Goal: Transaction & Acquisition: Obtain resource

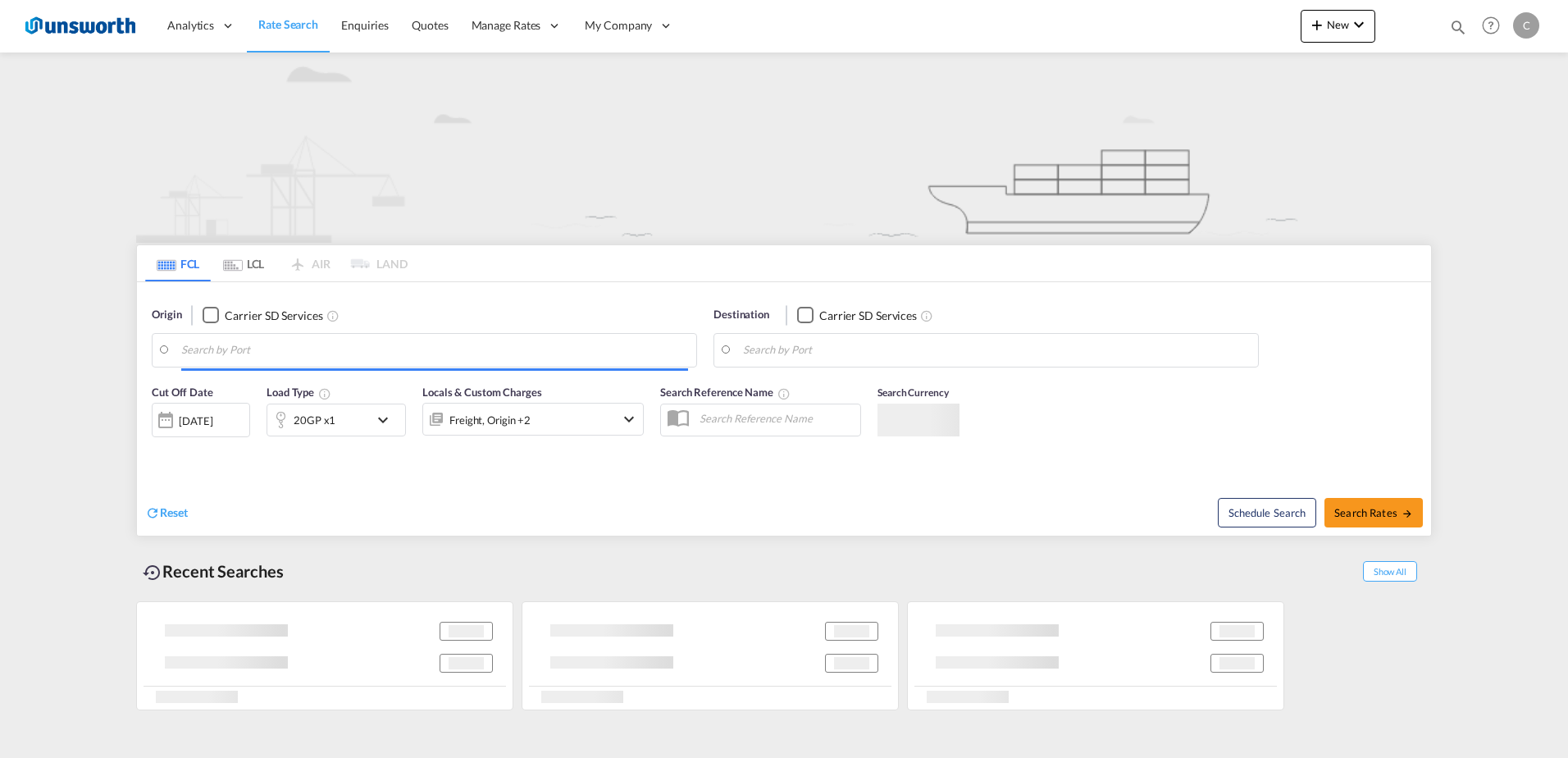
type input "[GEOGRAPHIC_DATA], GBLIV"
type input "Valparaiso, CLVAP"
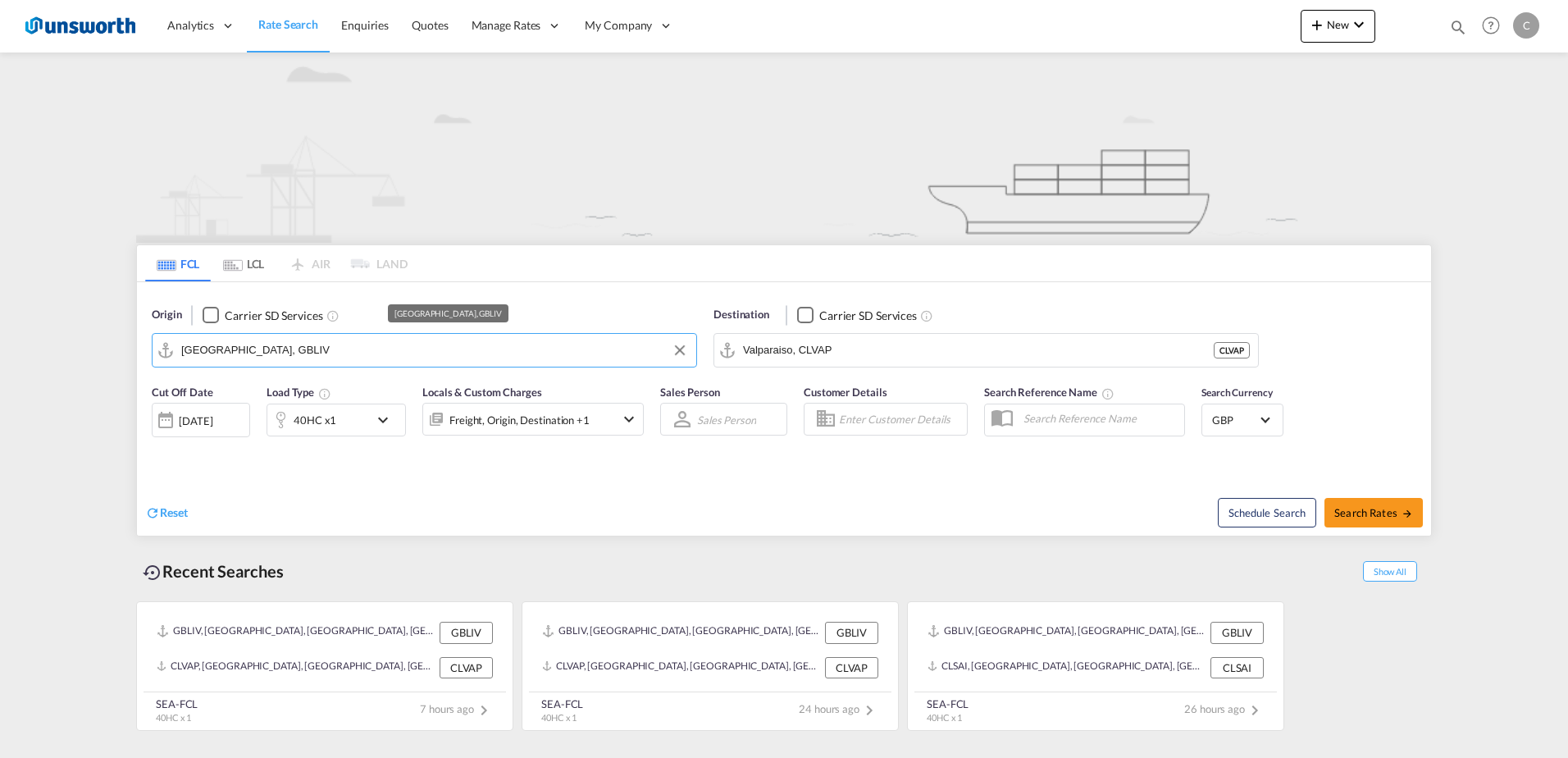
click at [329, 348] on input "[GEOGRAPHIC_DATA], GBLIV" at bounding box center [434, 350] width 507 height 24
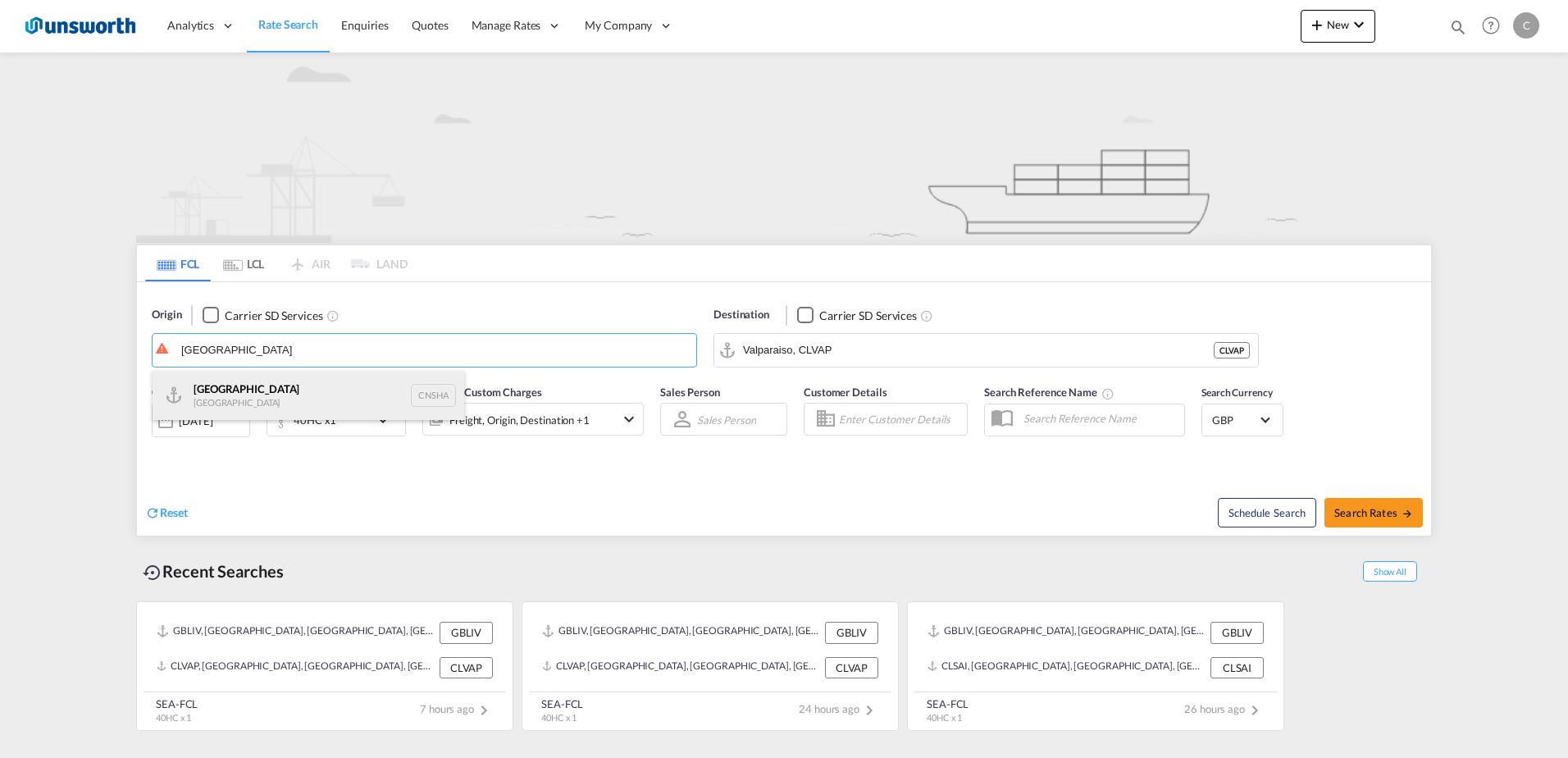
click at [282, 386] on div "Shanghai [GEOGRAPHIC_DATA] CNSHA" at bounding box center [308, 395] width 312 height 50
type input "[GEOGRAPHIC_DATA], [GEOGRAPHIC_DATA]"
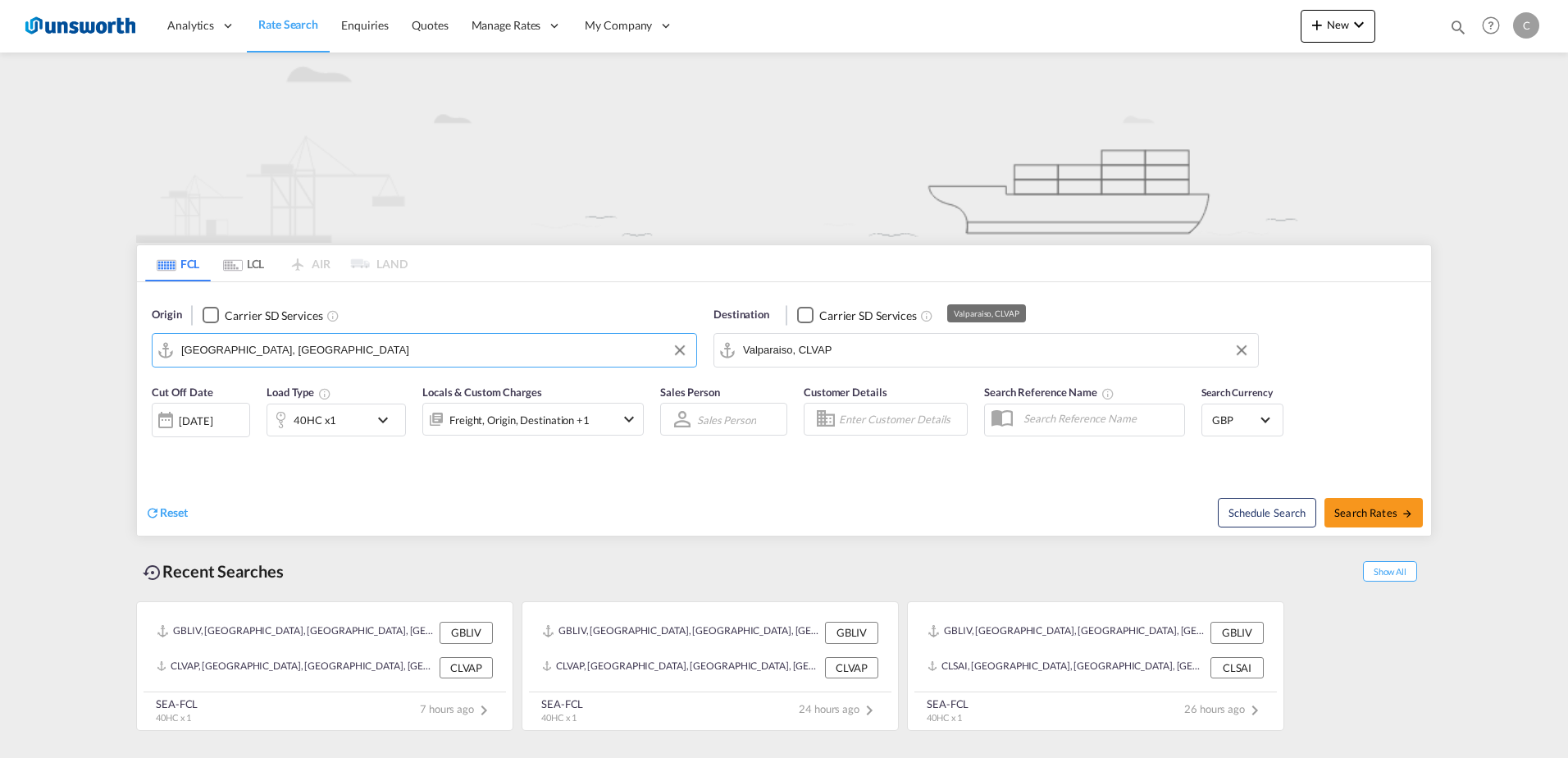
click at [925, 361] on input "Valparaiso, CLVAP" at bounding box center [996, 350] width 507 height 24
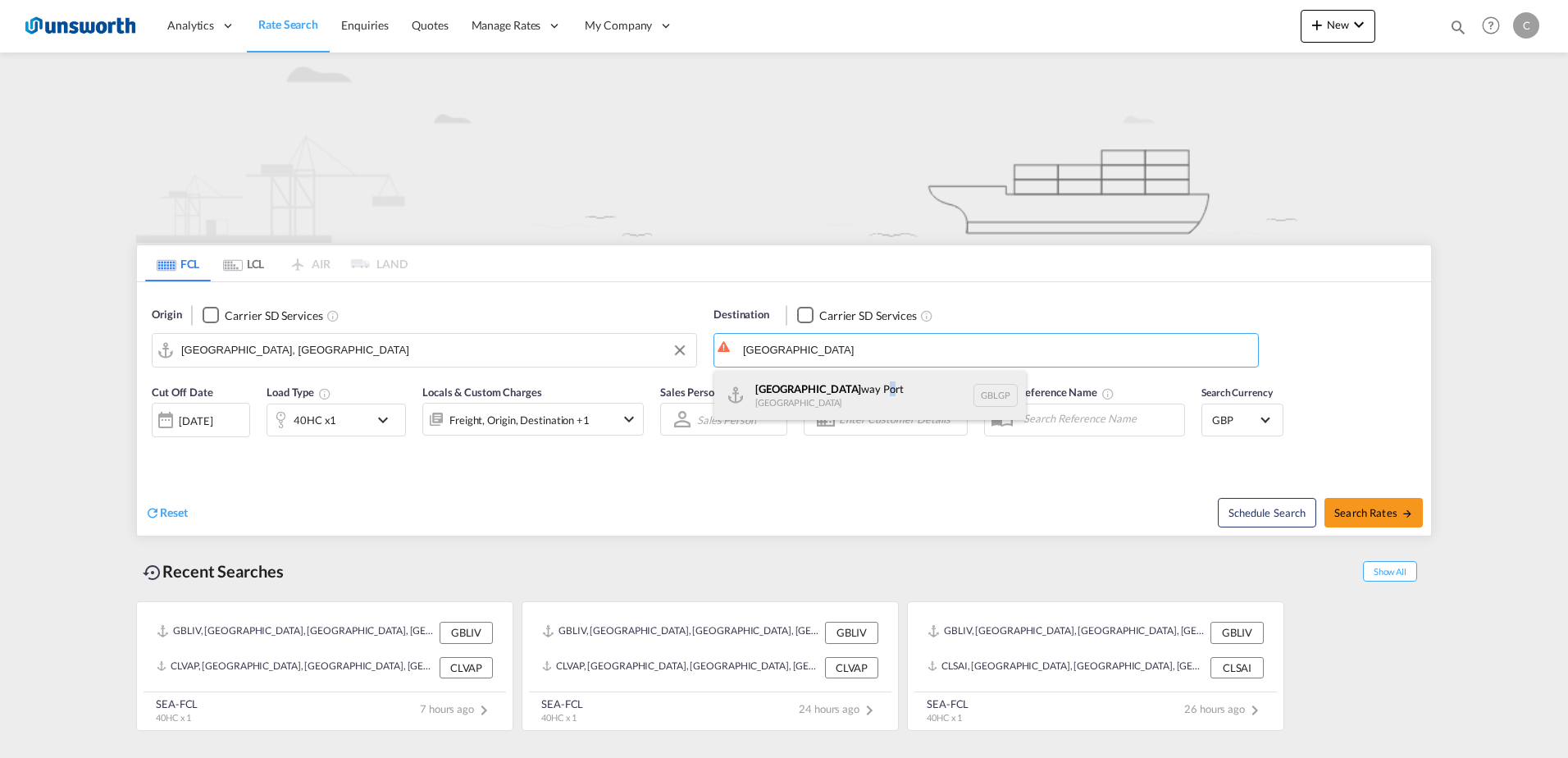
click at [844, 387] on div "[GEOGRAPHIC_DATA] way [GEOGRAPHIC_DATA] GBLGP" at bounding box center [870, 395] width 312 height 50
type input "[GEOGRAPHIC_DATA], [GEOGRAPHIC_DATA]"
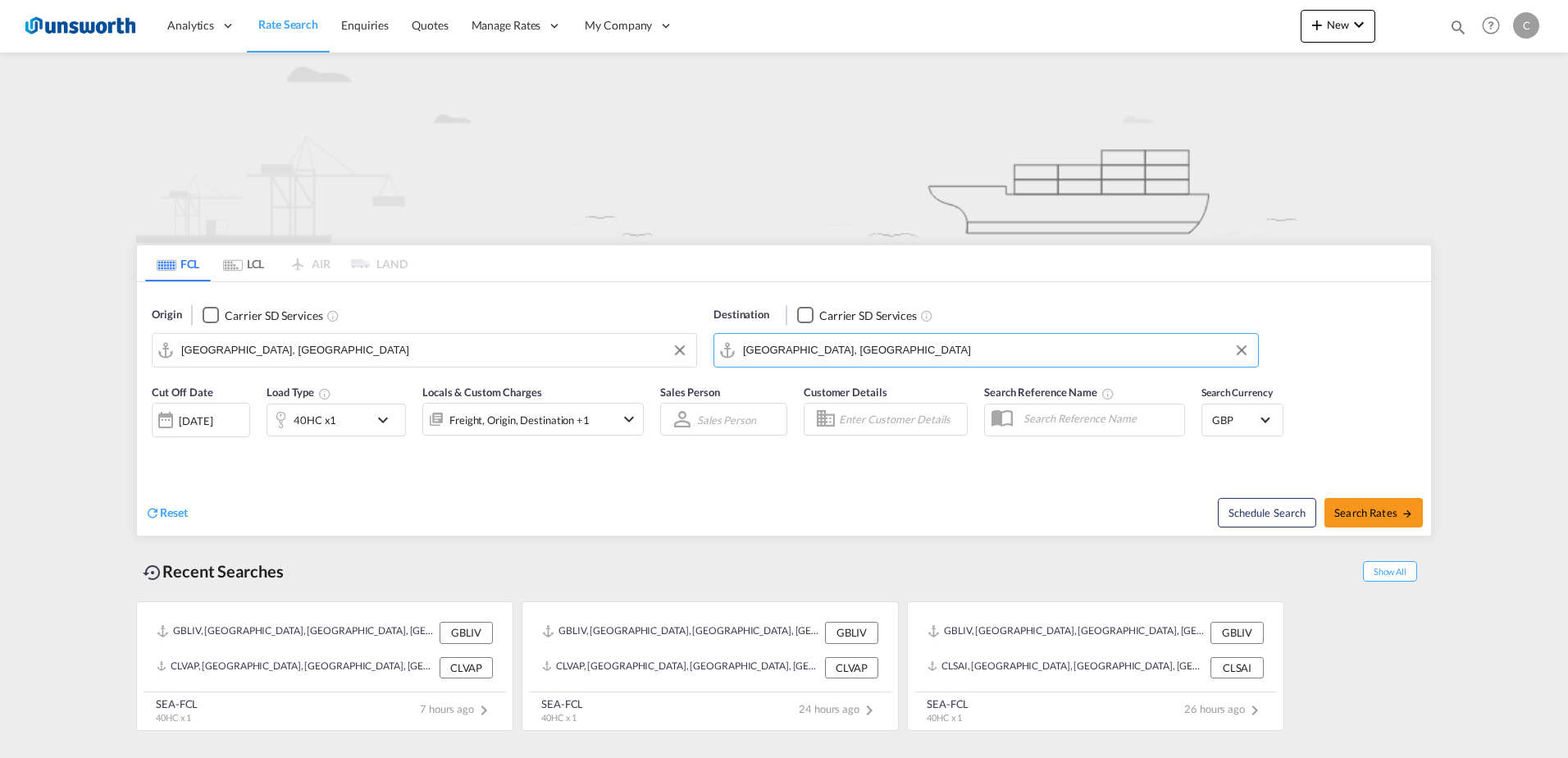
click at [635, 420] on md-icon "icon-chevron-down" at bounding box center [629, 419] width 20 height 20
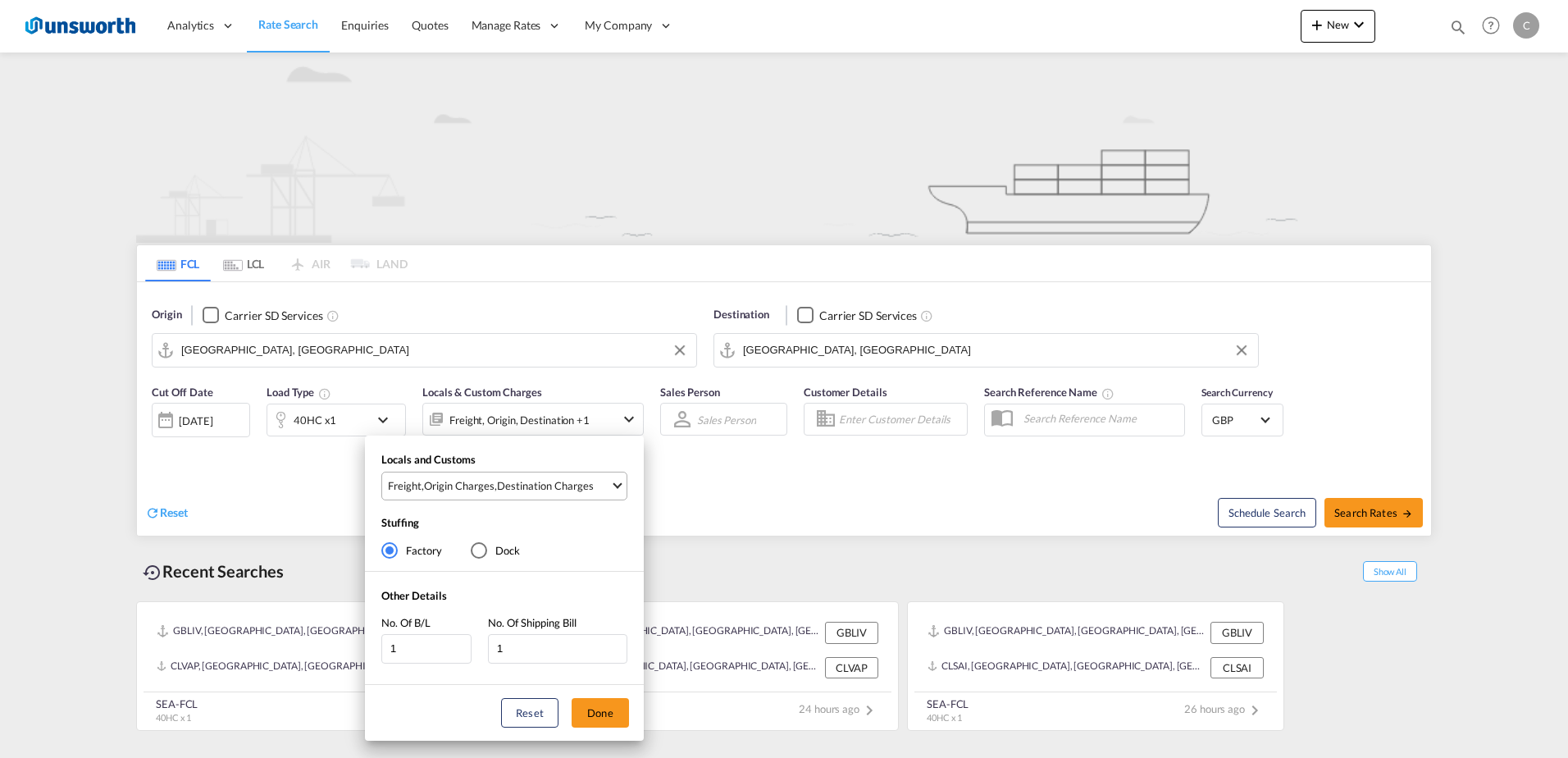
click at [617, 483] on span "Select Locals and Customs: \aFreight, \aOrigin Charges, \aDestination Charges" at bounding box center [618, 483] width 9 height 9
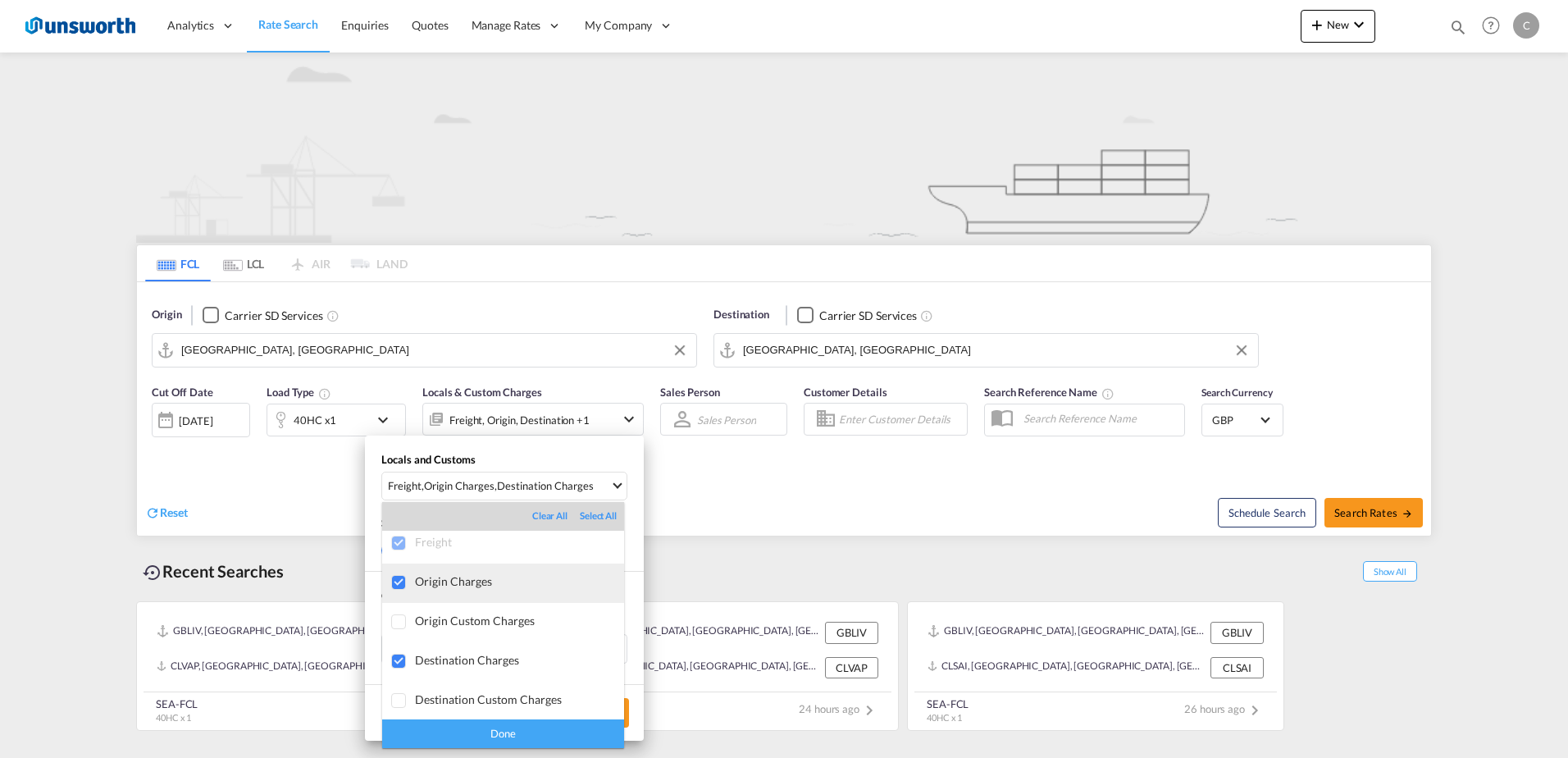
scroll to position [8, 0]
click at [554, 734] on div "Done" at bounding box center [503, 733] width 242 height 29
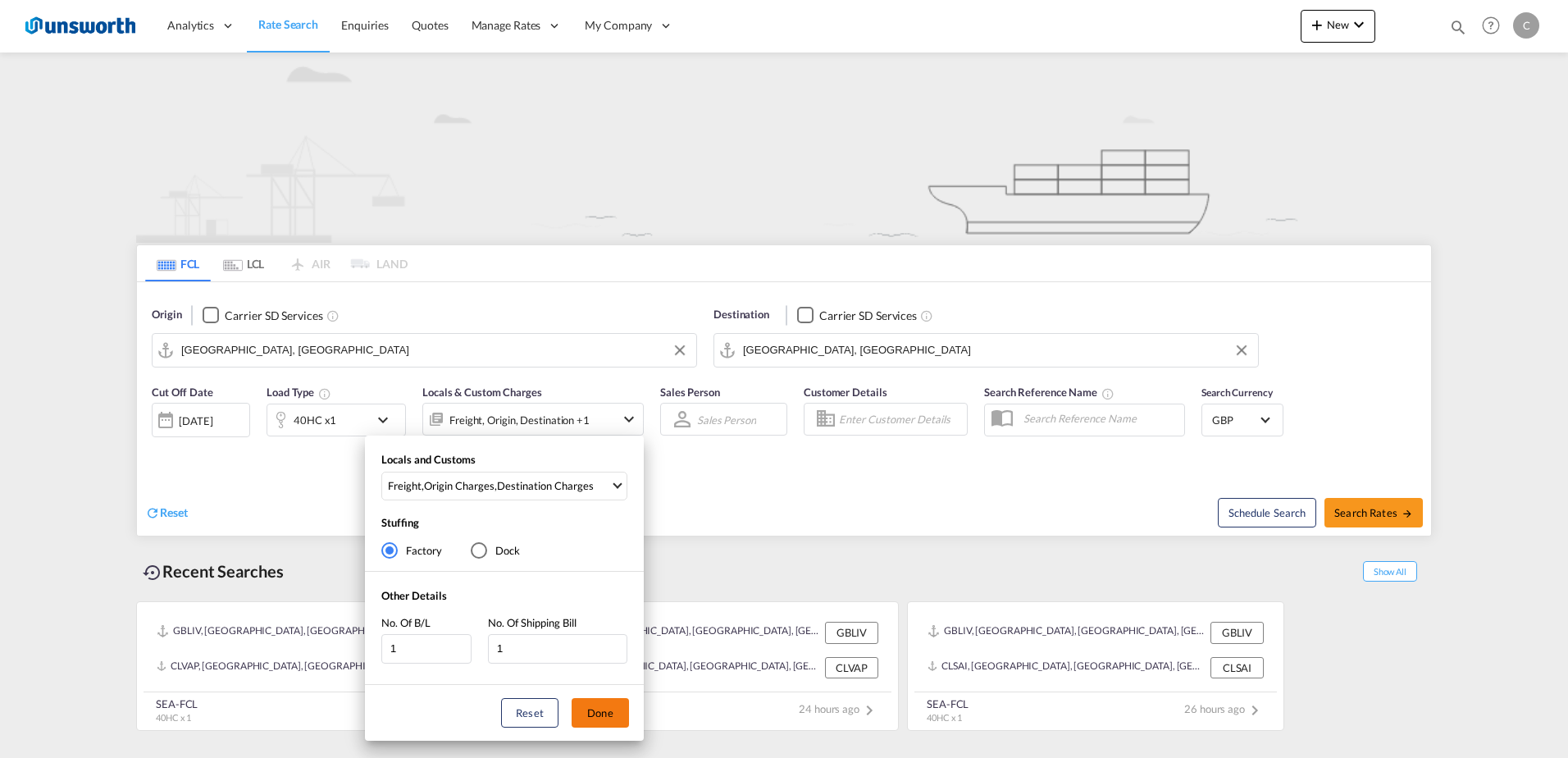
click at [588, 720] on button "Done" at bounding box center [600, 713] width 57 height 30
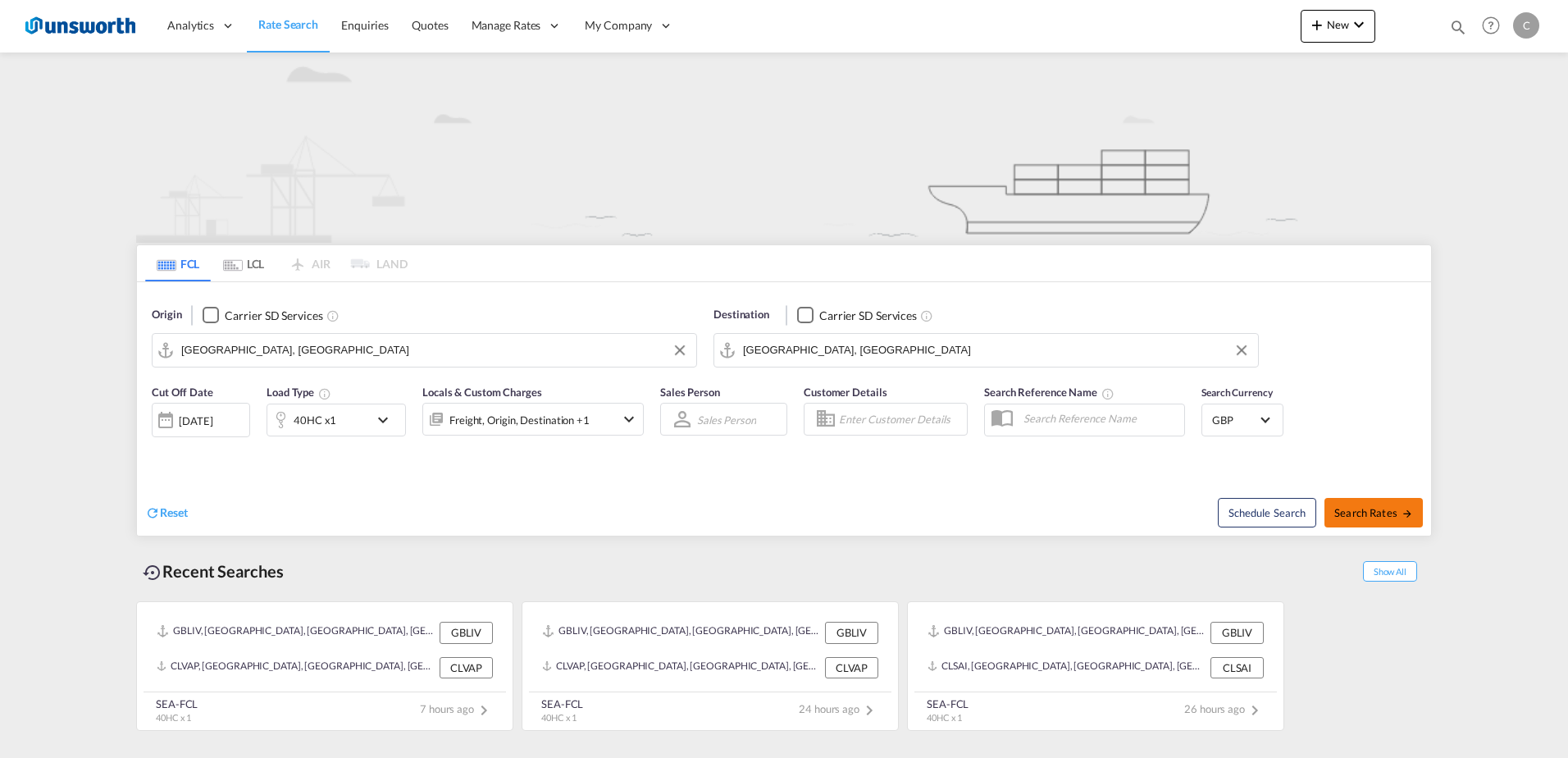
click at [1374, 516] on span "Search Rates" at bounding box center [1374, 513] width 79 height 13
type input "CNSHA to GBLGP / [DATE]"
